Goal: Navigation & Orientation: Go to known website

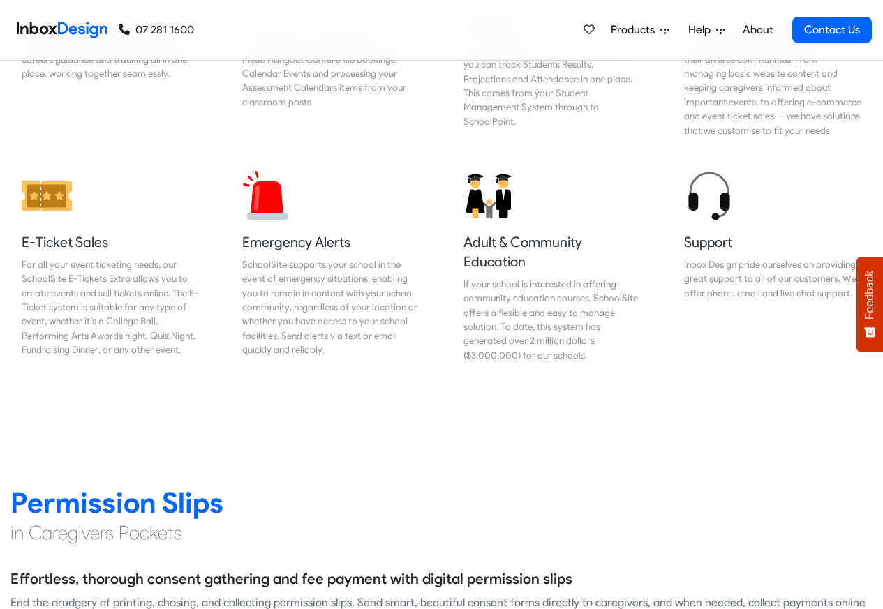
scroll to position [1591, 0]
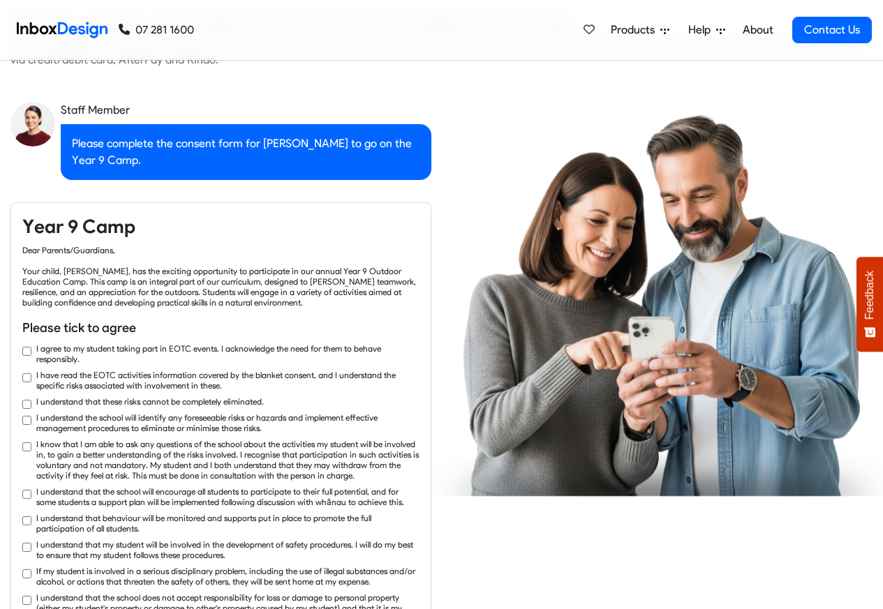
checkbox input "true"
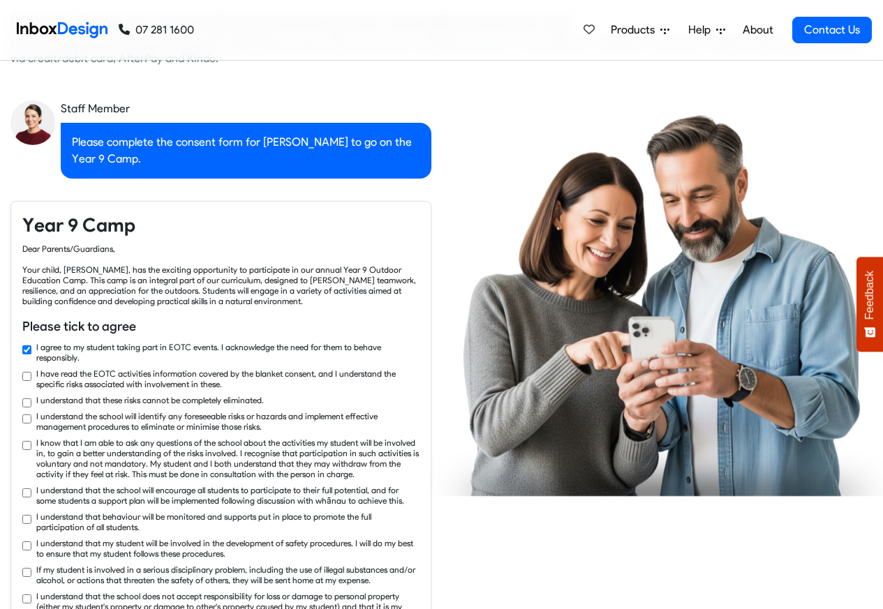
checkbox input "true"
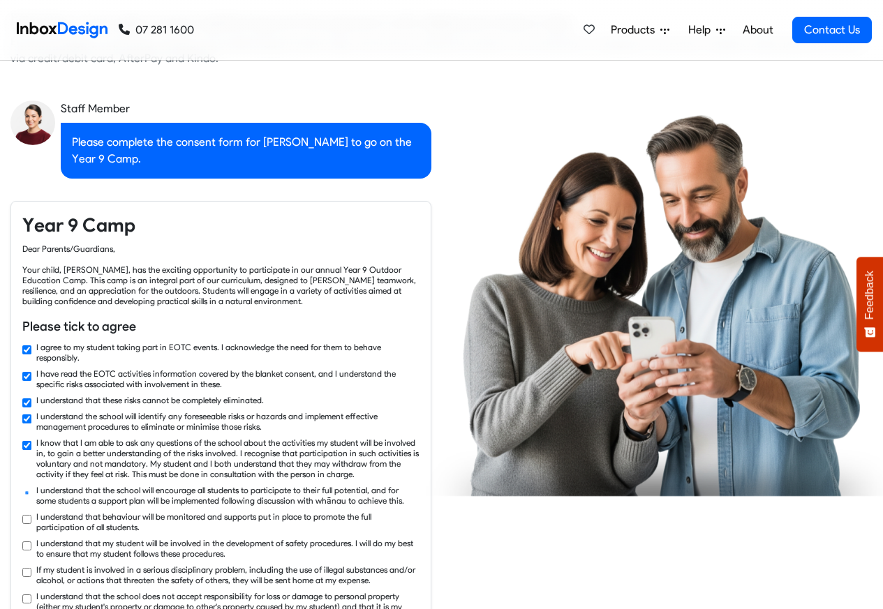
checkbox input "true"
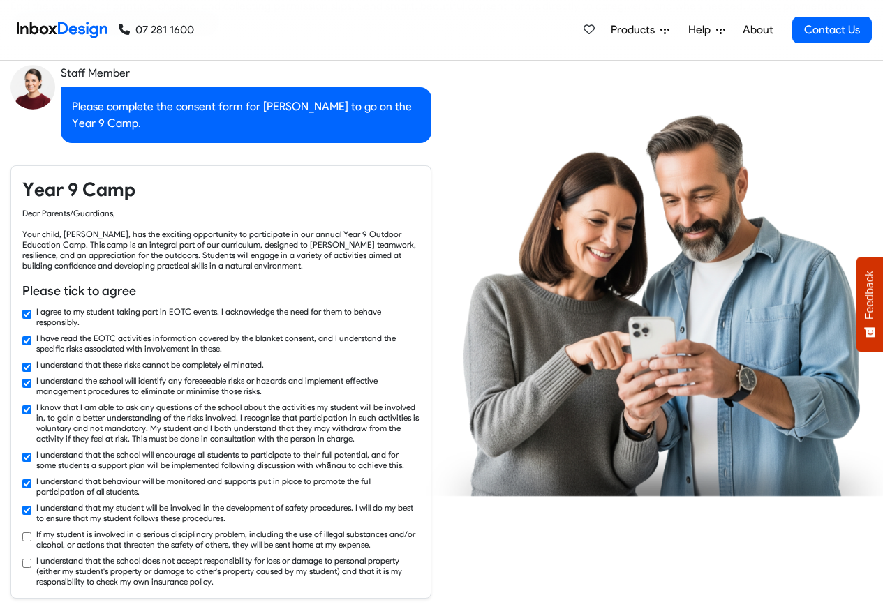
checkbox input "true"
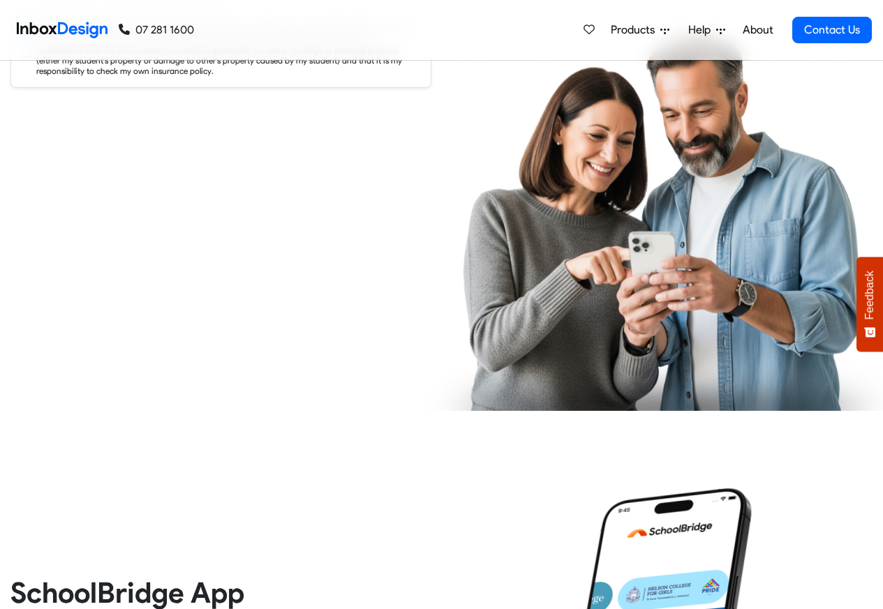
checkbox input "true"
